Goal: Task Accomplishment & Management: Complete application form

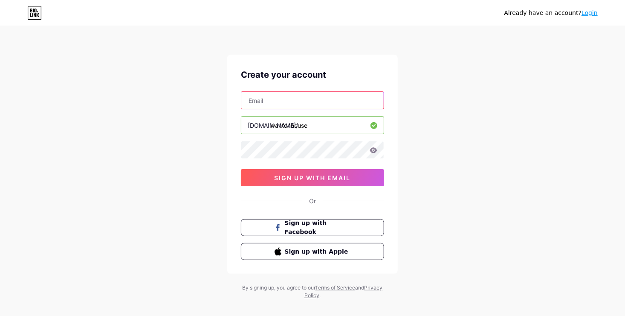
click at [290, 96] on input "text" at bounding box center [312, 100] width 142 height 17
type input "[EMAIL_ADDRESS][PERSON_NAME][DOMAIN_NAME]"
click at [272, 149] on div at bounding box center [312, 150] width 143 height 18
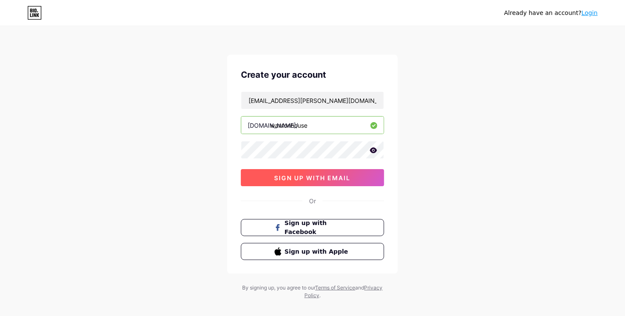
click at [292, 178] on span "sign up with email" at bounding box center [313, 177] width 76 height 7
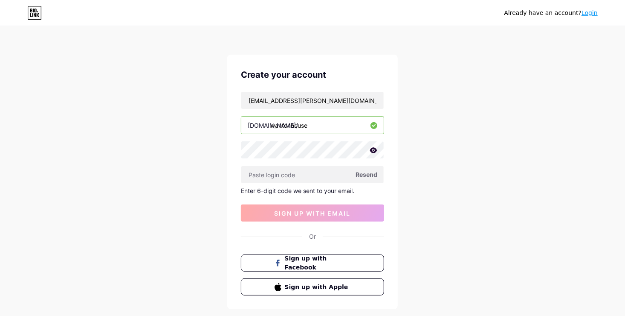
click at [365, 175] on span "Resend" at bounding box center [367, 174] width 22 height 9
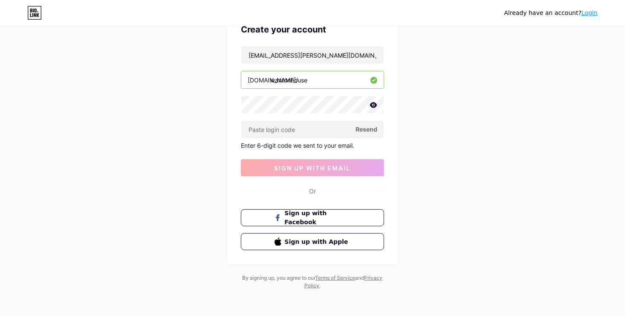
click at [360, 129] on span "Resend" at bounding box center [367, 129] width 22 height 9
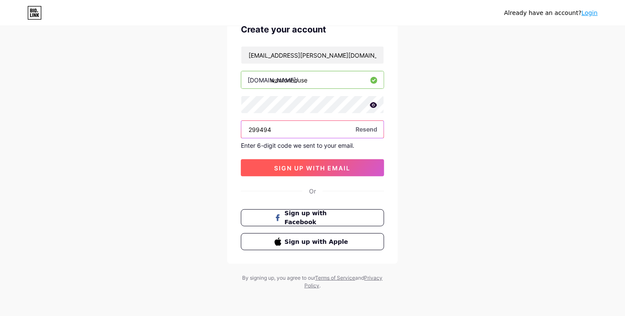
type input "299494"
click at [349, 171] on button "sign up with email" at bounding box center [312, 167] width 143 height 17
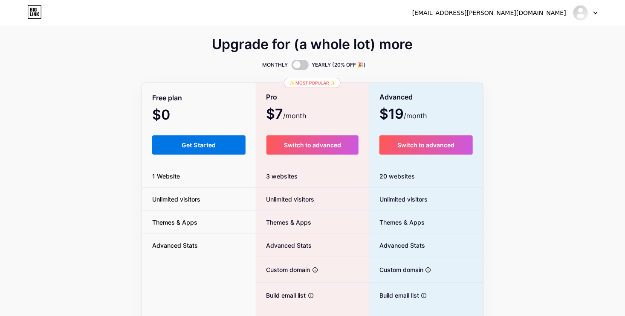
click at [204, 148] on span "Get Started" at bounding box center [199, 144] width 35 height 7
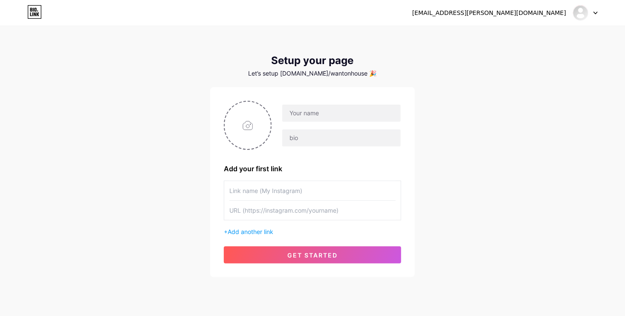
click at [283, 189] on input "text" at bounding box center [312, 190] width 166 height 19
click at [317, 115] on input "text" at bounding box center [341, 112] width 119 height 17
type input "[GEOGRAPHIC_DATA]"
click at [306, 139] on input "text" at bounding box center [341, 137] width 119 height 17
type input "A"
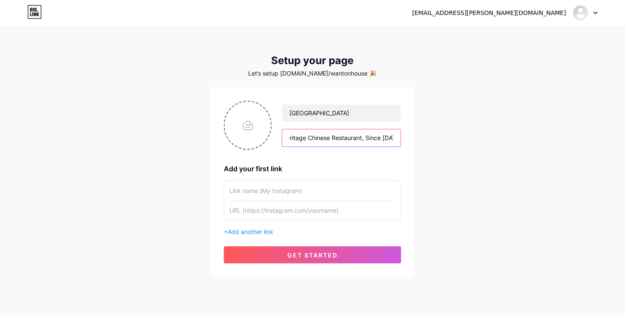
scroll to position [0, 11]
type input "Heritage Chinese Restaurant, Since [DATE]"
click at [260, 186] on input "text" at bounding box center [312, 190] width 166 height 19
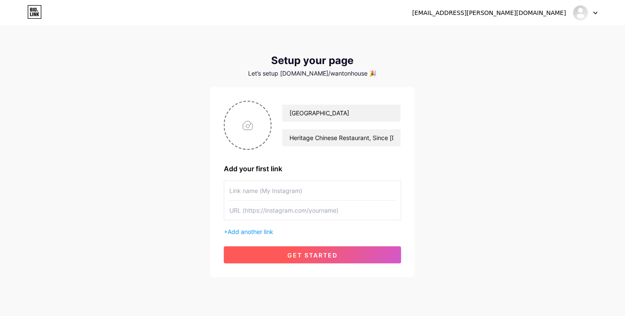
click at [283, 254] on button "get started" at bounding box center [312, 254] width 177 height 17
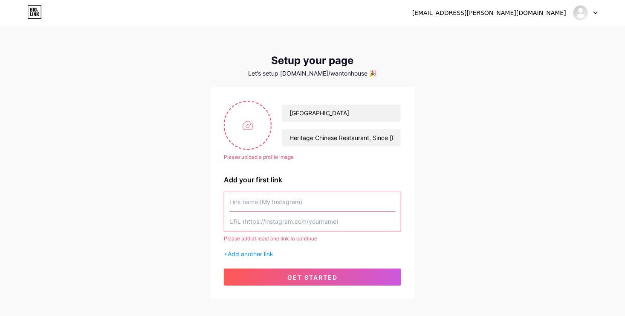
click at [267, 197] on input "text" at bounding box center [312, 201] width 166 height 19
paste input "[URL][DOMAIN_NAME]"
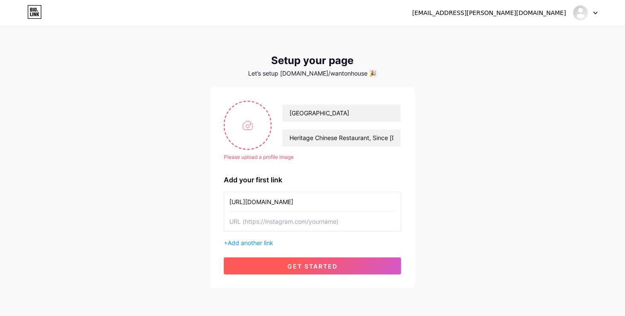
type input "[URL][DOMAIN_NAME]"
click at [311, 263] on span "get started" at bounding box center [312, 265] width 50 height 7
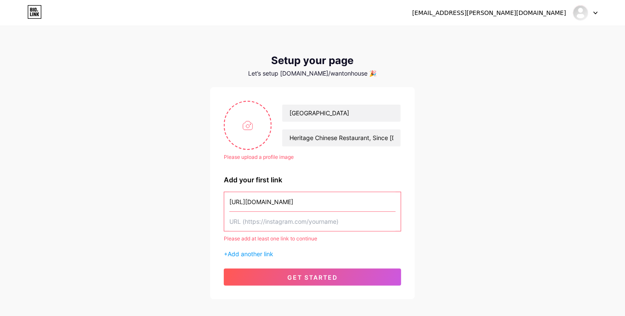
click at [270, 223] on input "text" at bounding box center [312, 221] width 166 height 19
paste input "[URL][DOMAIN_NAME]"
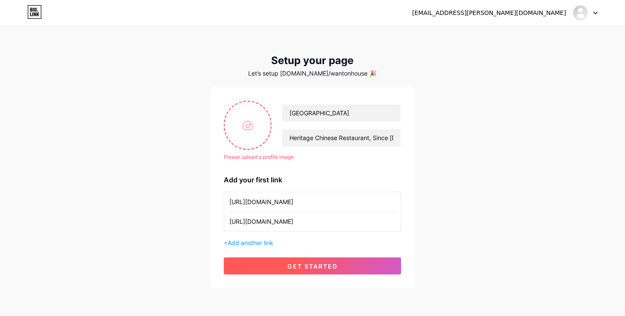
type input "[URL][DOMAIN_NAME]"
click at [264, 264] on button "get started" at bounding box center [312, 265] width 177 height 17
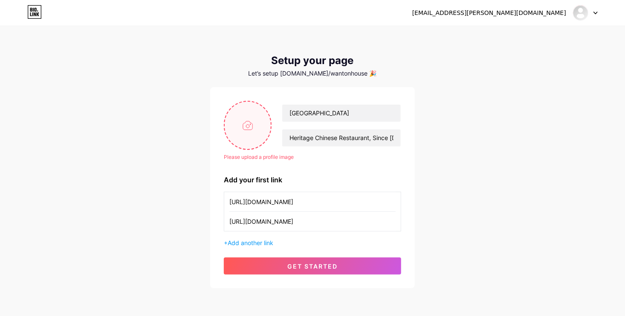
click at [243, 146] on input "file" at bounding box center [248, 125] width 46 height 47
type input "C:\fakepath\1969 Logo.png"
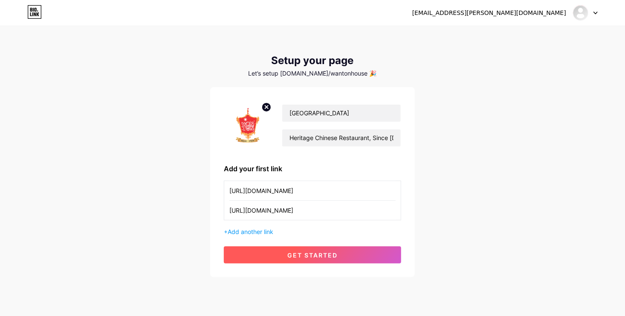
click at [303, 259] on button "get started" at bounding box center [312, 254] width 177 height 17
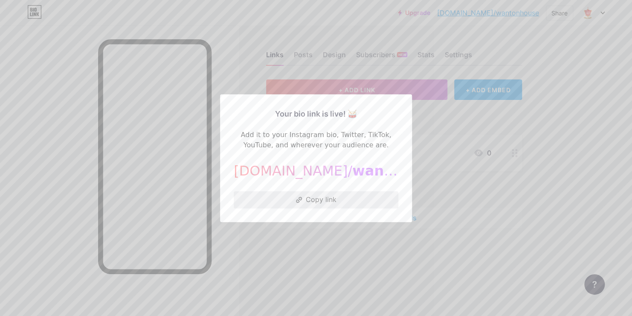
click at [328, 199] on button "Copy link" at bounding box center [316, 199] width 165 height 17
click at [441, 141] on div at bounding box center [316, 158] width 632 height 316
